Goal: Obtain resource: Download file/media

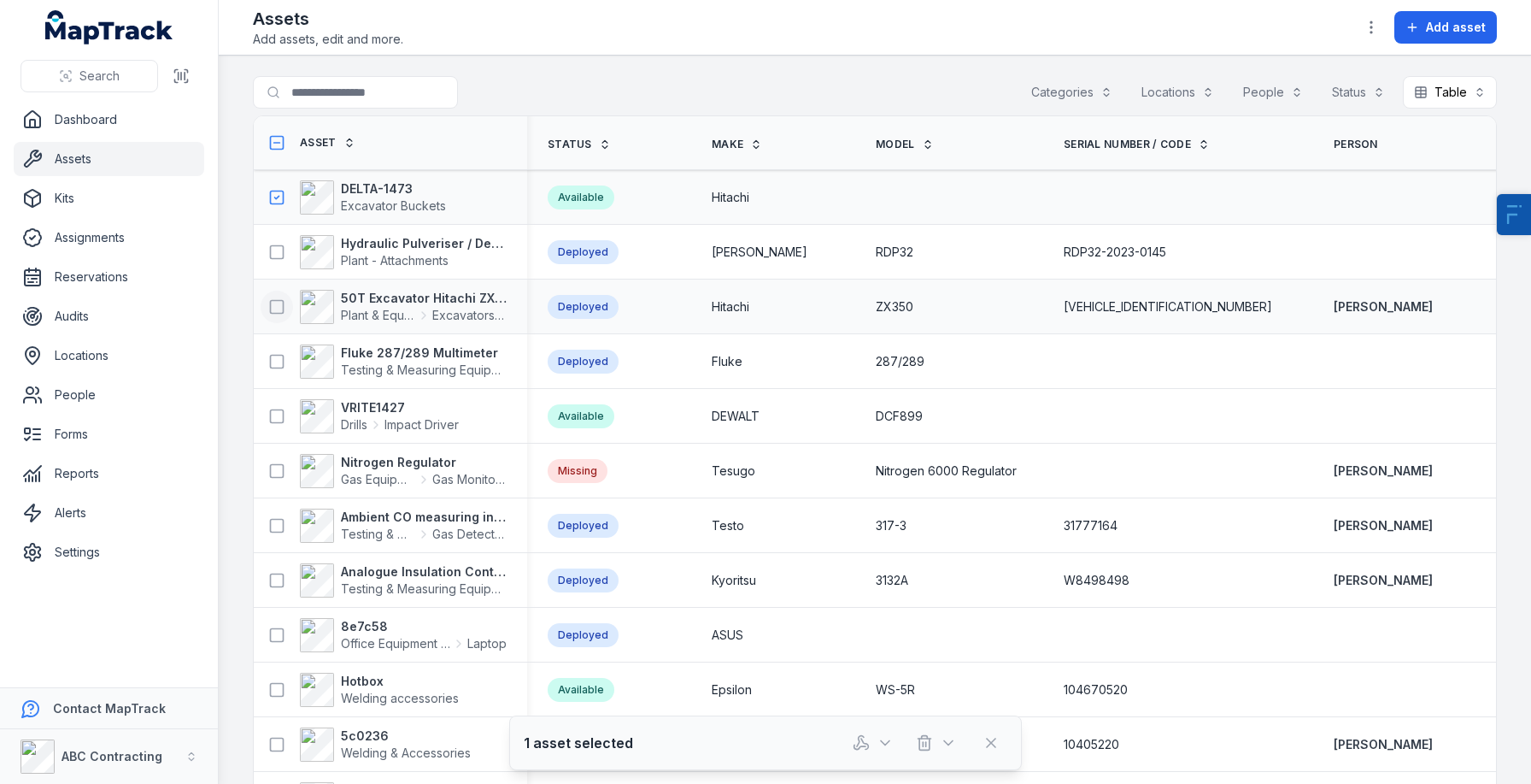
click at [277, 308] on icon at bounding box center [277, 306] width 17 height 17
click at [874, 747] on button "button" at bounding box center [873, 742] width 56 height 32
click at [420, 299] on strong "50T Excavator Hitachi ZX350" at bounding box center [423, 298] width 166 height 17
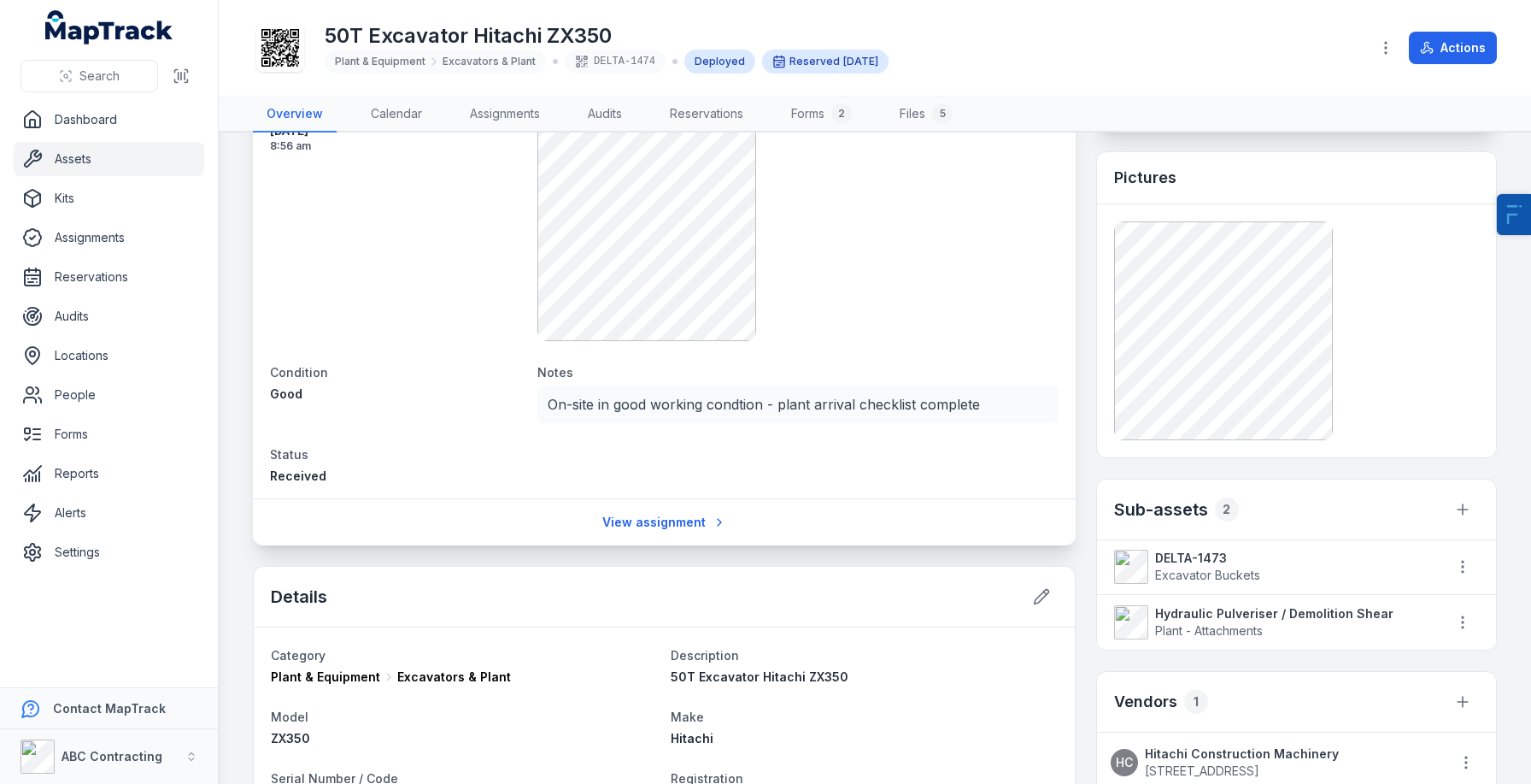
scroll to position [346, 0]
click at [1163, 554] on strong "DELTA-1473" at bounding box center [1292, 558] width 274 height 17
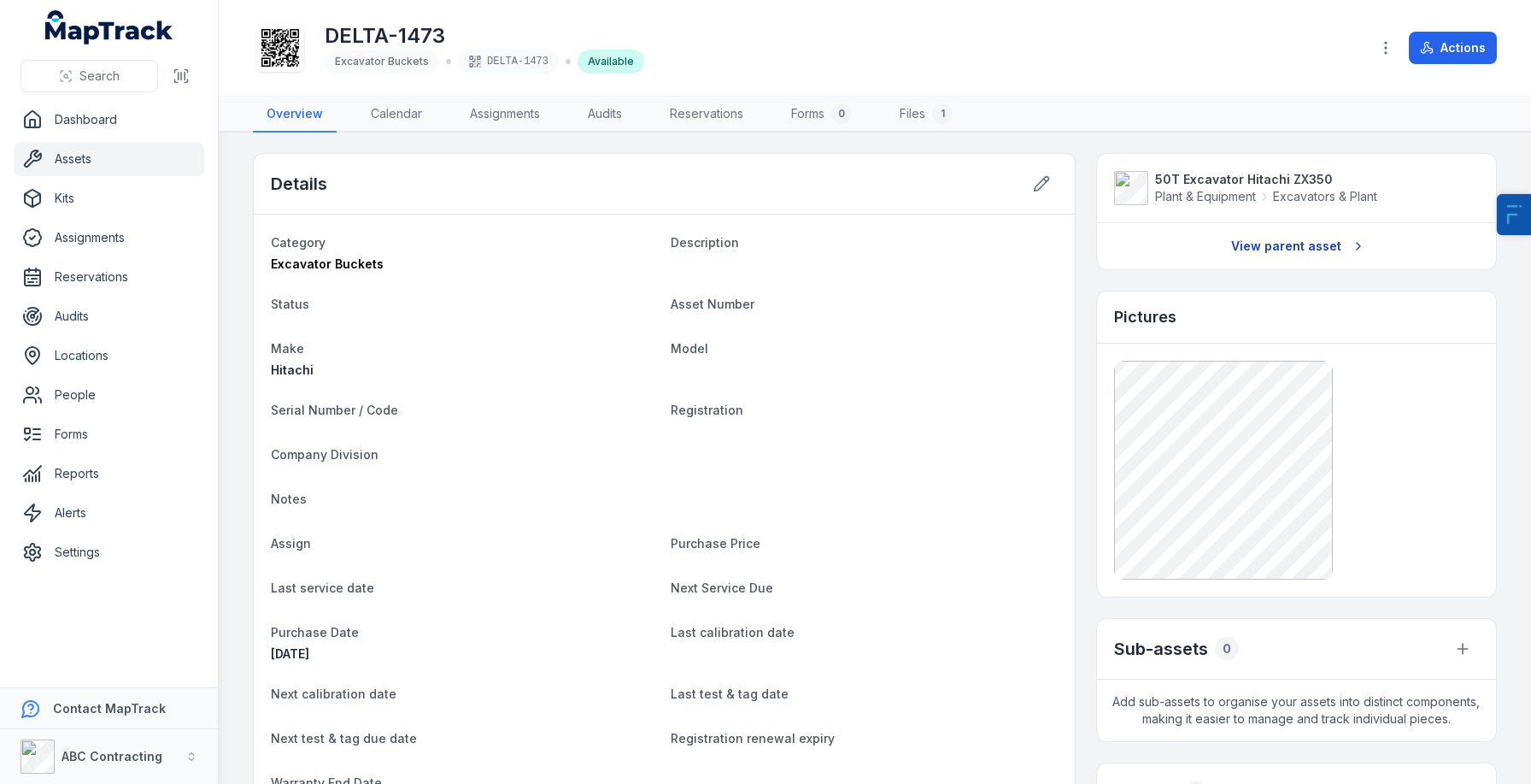
click at [1265, 247] on link "View parent asset" at bounding box center [1296, 245] width 153 height 32
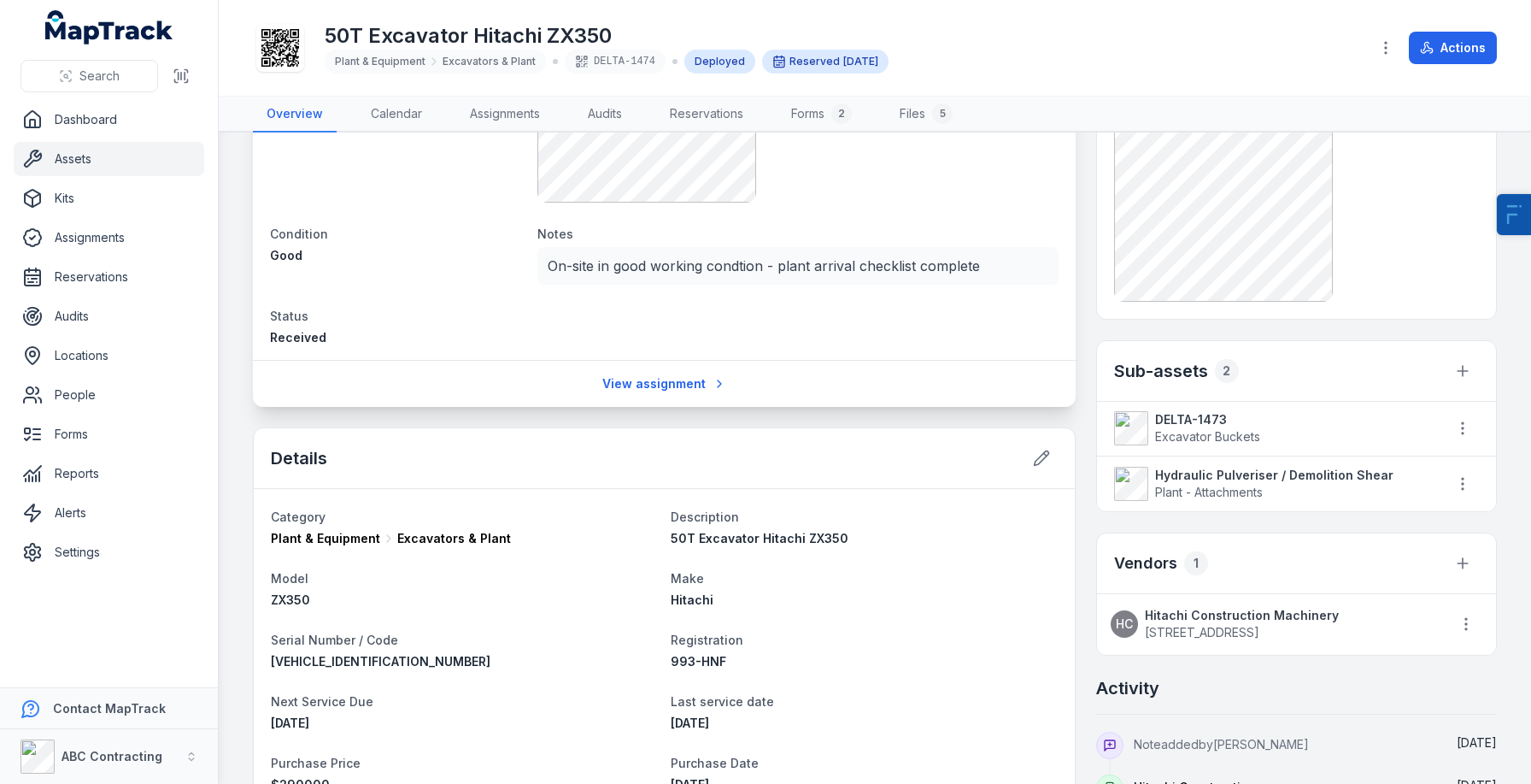
scroll to position [516, 0]
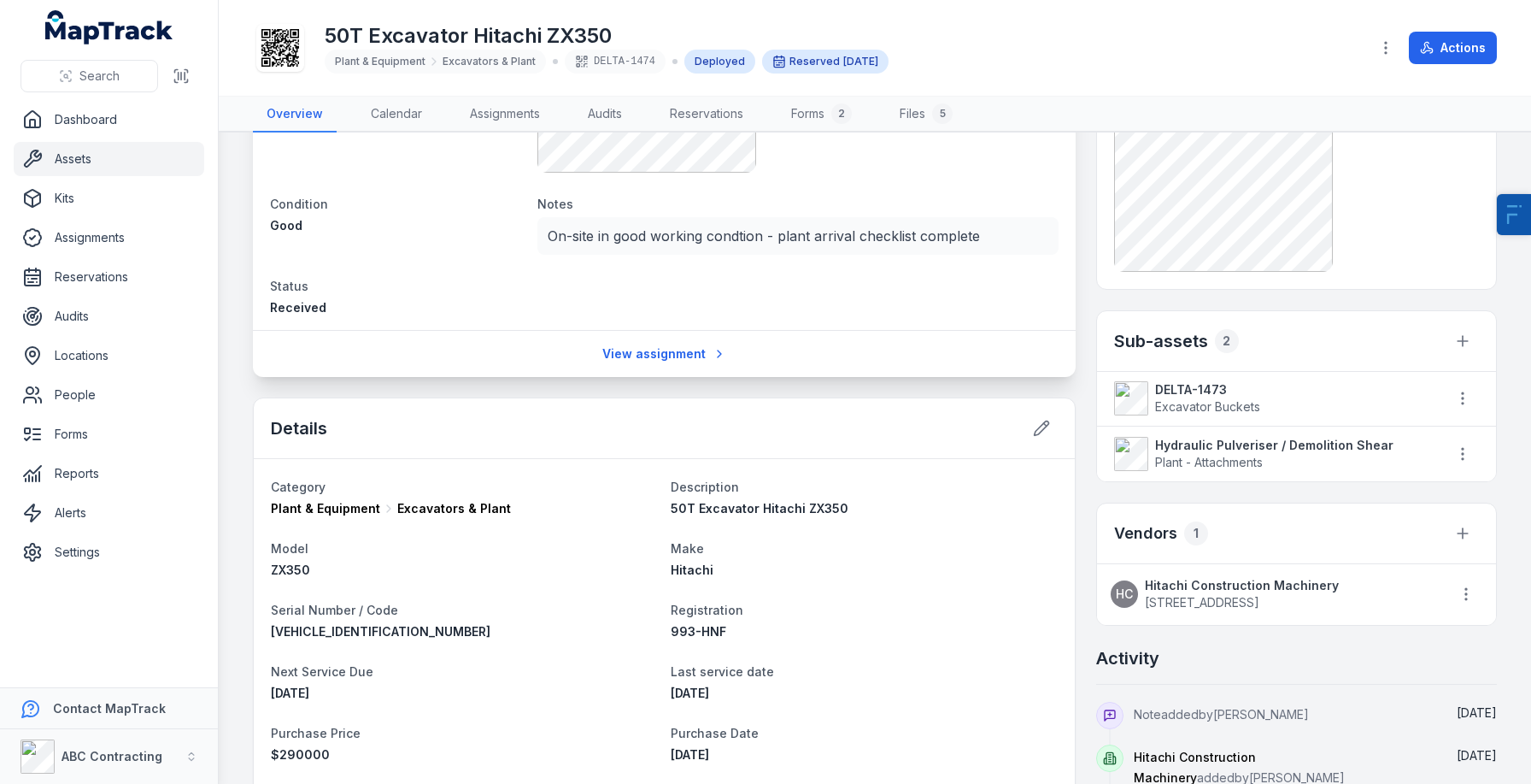
click at [291, 36] on icon at bounding box center [280, 47] width 38 height 38
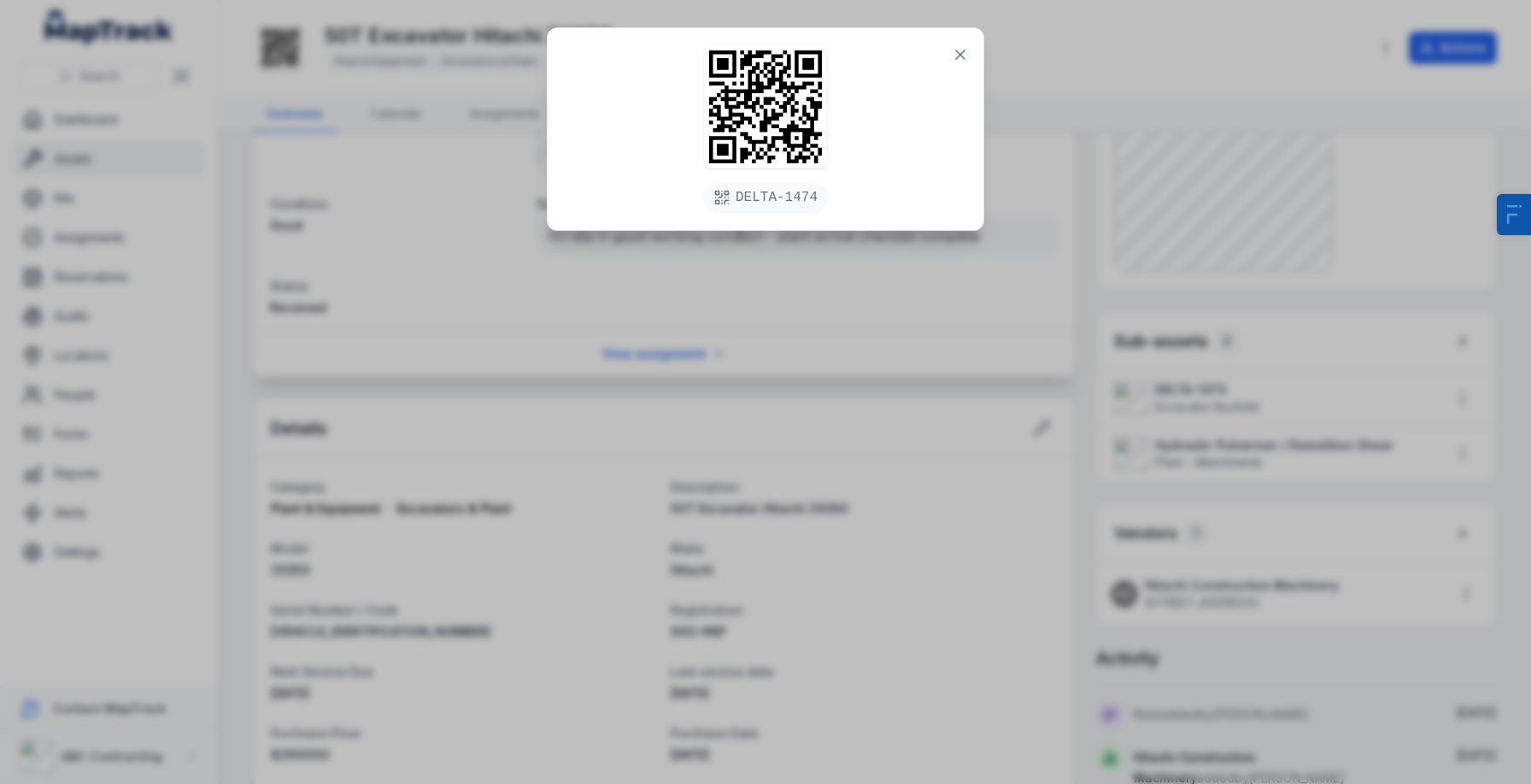
click at [498, 235] on div "DELTA-1474" at bounding box center [766, 392] width 1531 height 784
click at [950, 58] on button at bounding box center [960, 55] width 32 height 32
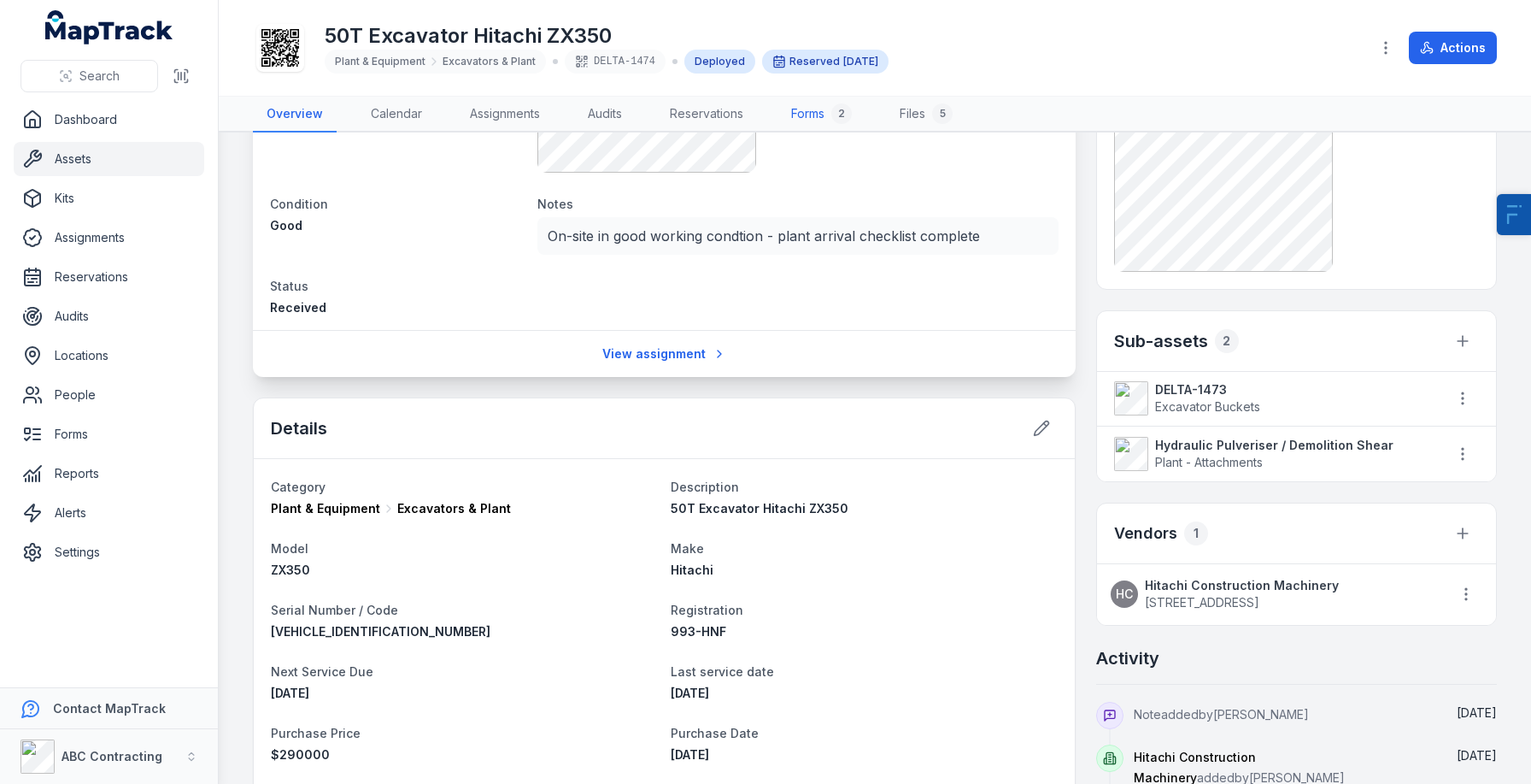
click at [804, 116] on link "Forms 2" at bounding box center [821, 114] width 88 height 36
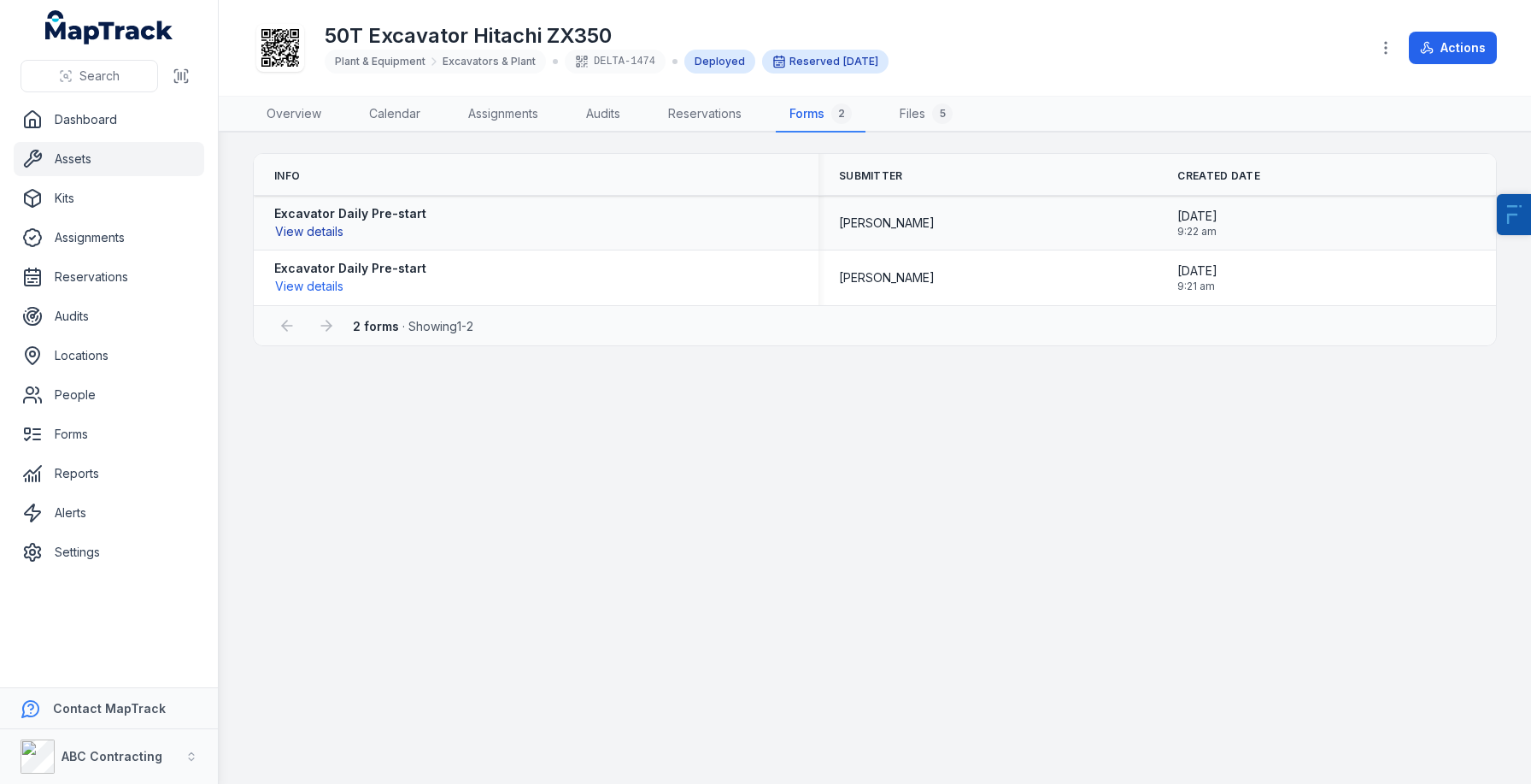
click at [310, 222] on button "View details" at bounding box center [309, 231] width 70 height 19
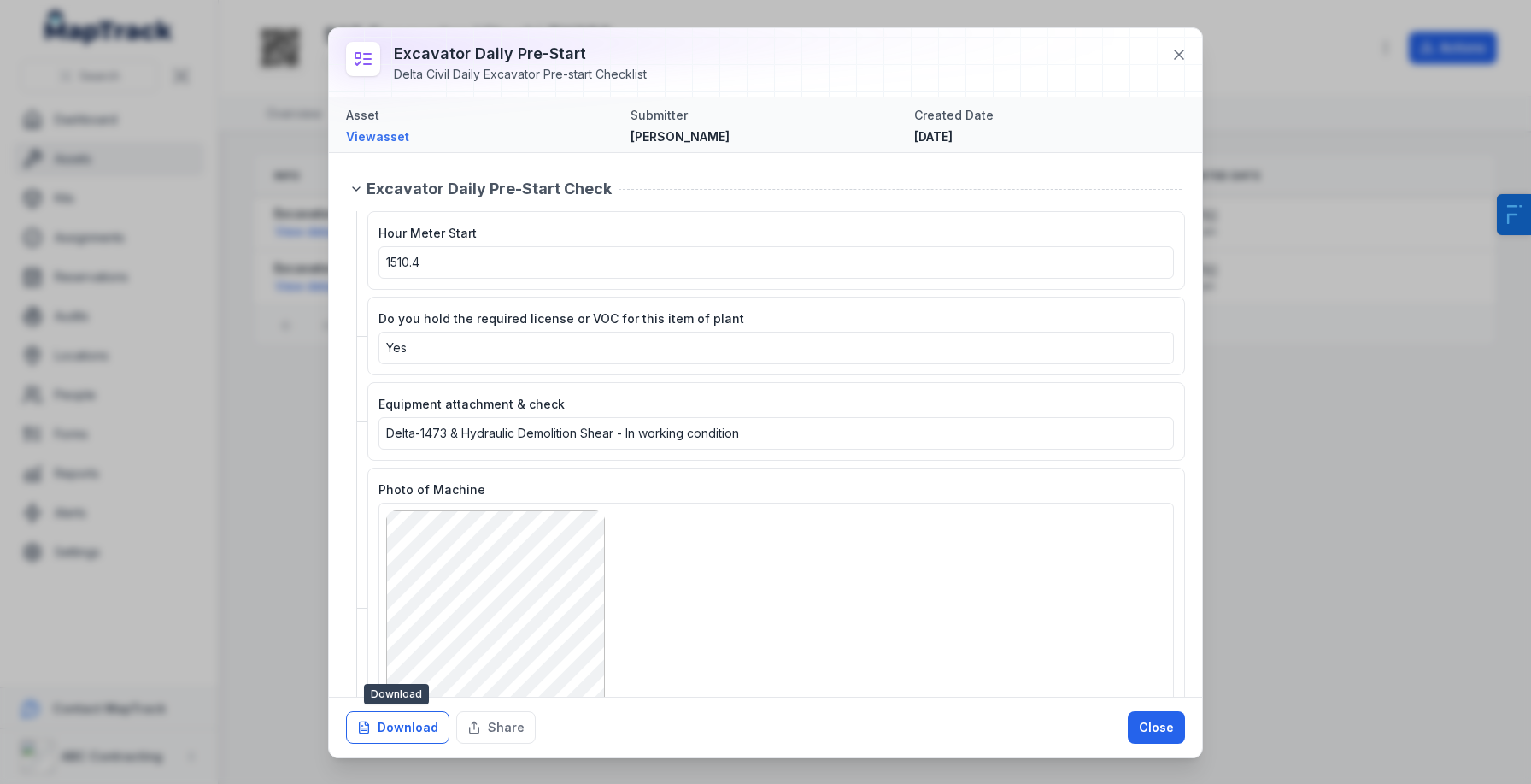
click at [420, 718] on button "Download" at bounding box center [398, 727] width 104 height 32
click at [1176, 64] on button at bounding box center [1178, 55] width 32 height 32
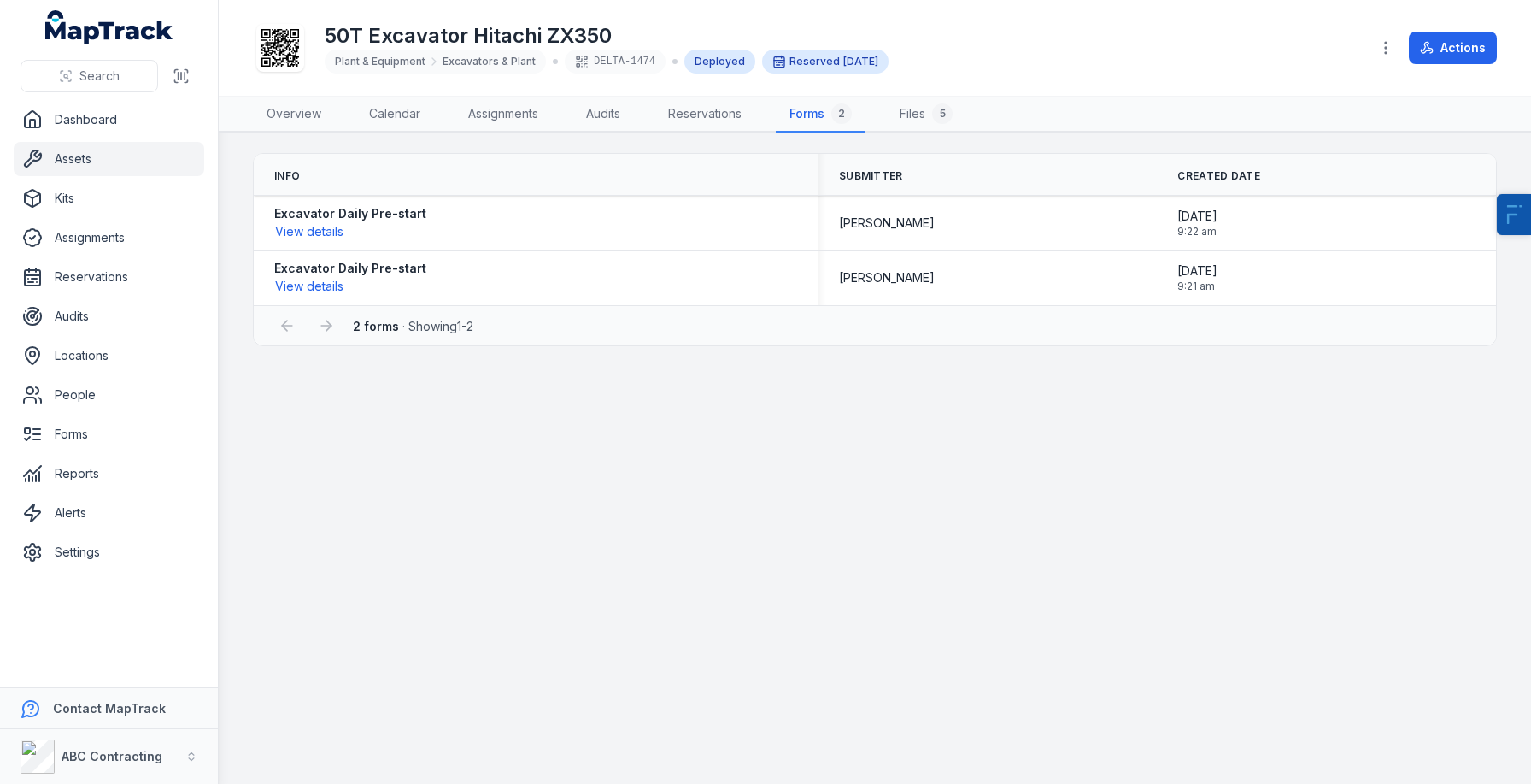
click at [97, 168] on link "Assets" at bounding box center [109, 158] width 191 height 34
